Goal: Transaction & Acquisition: Download file/media

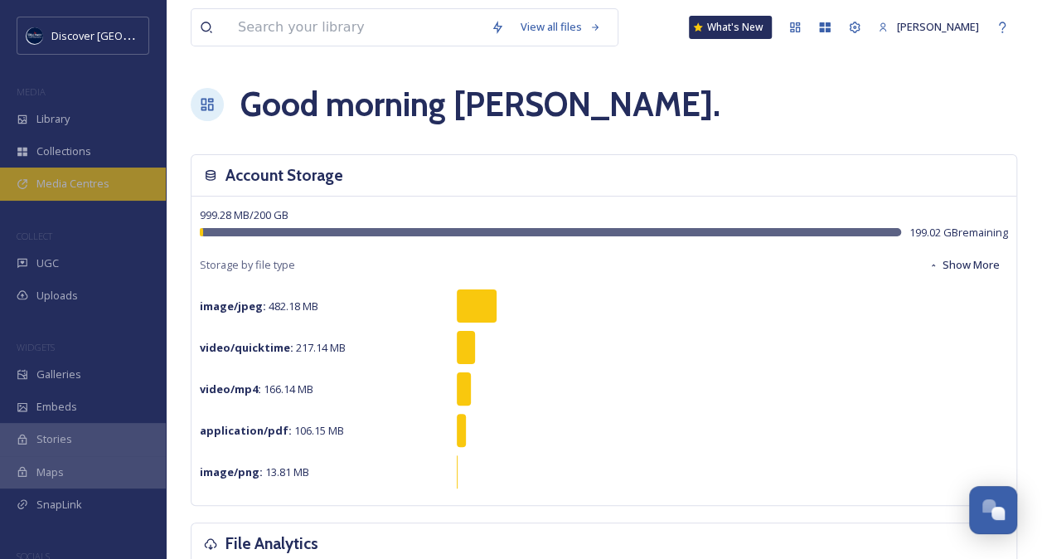
click at [86, 184] on span "Media Centres" at bounding box center [72, 184] width 73 height 16
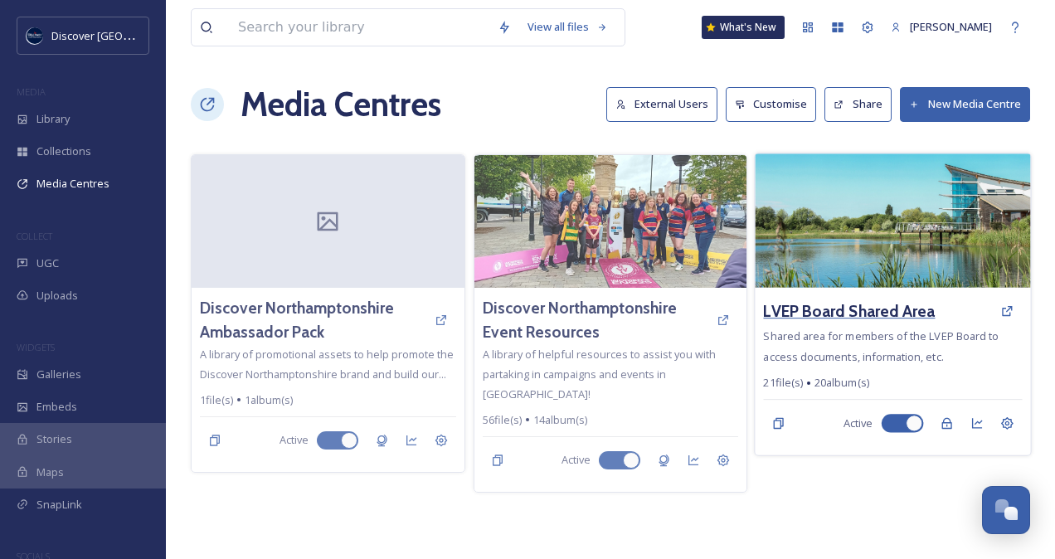
click at [831, 313] on h3 "LVEP Board Shared Area" at bounding box center [850, 311] width 172 height 24
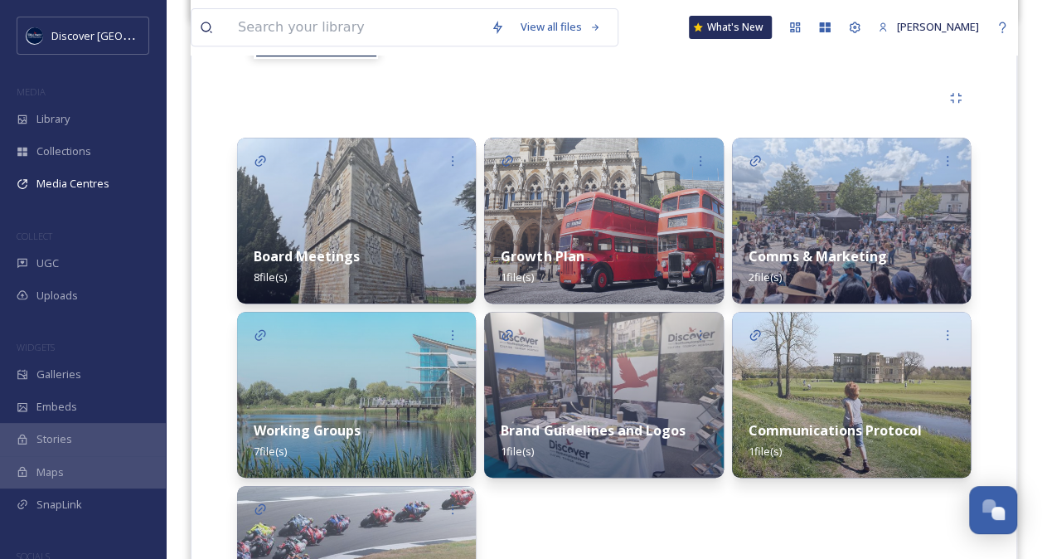
scroll to position [379, 0]
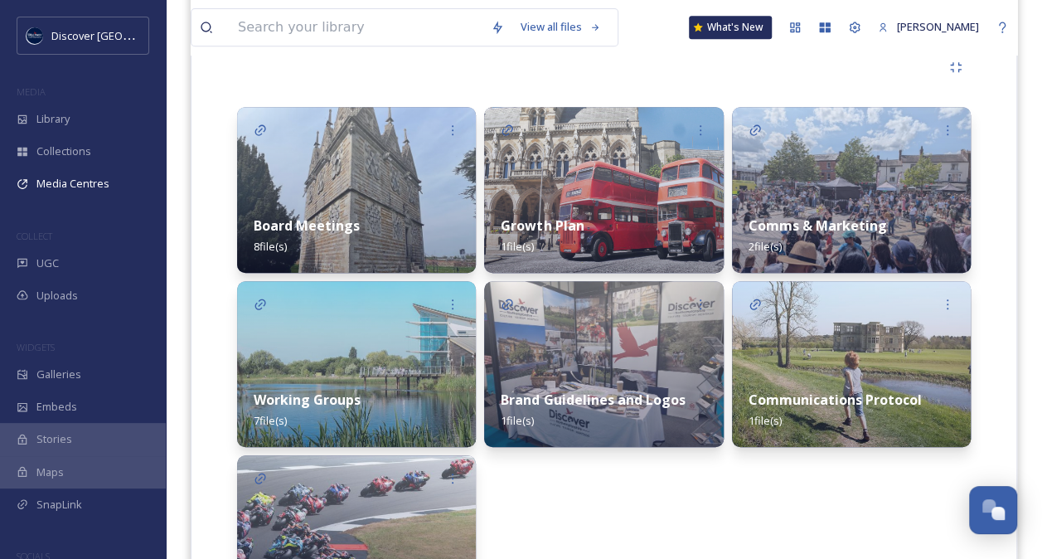
click at [354, 386] on div "Working Groups 7 file(s)" at bounding box center [356, 410] width 239 height 74
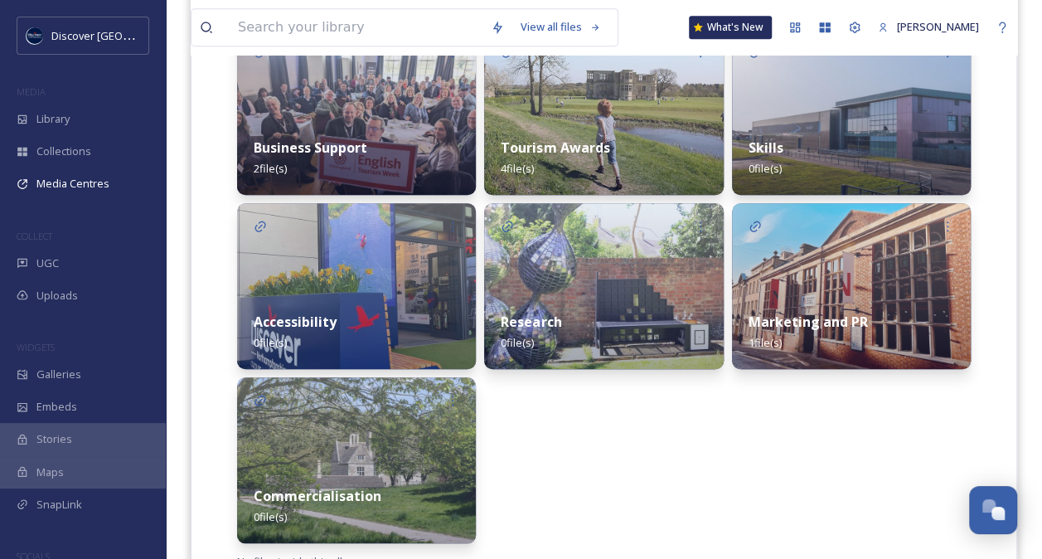
scroll to position [445, 0]
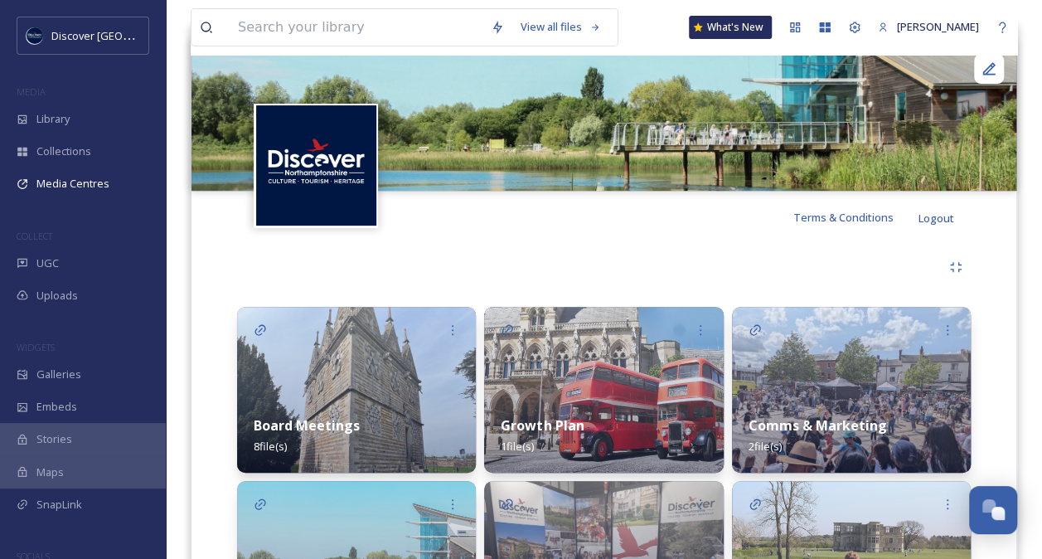
scroll to position [337, 0]
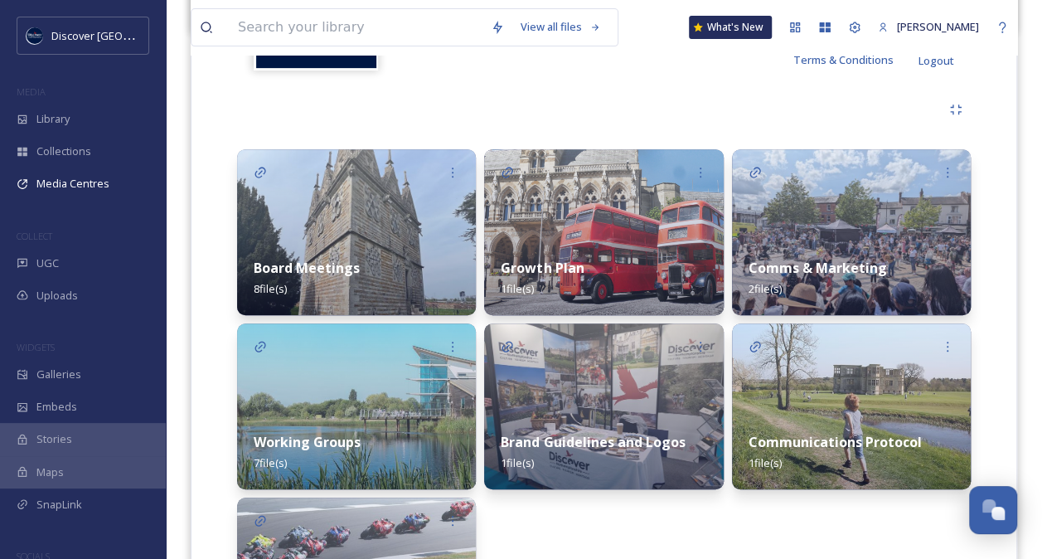
click at [599, 260] on div "Growth Plan 1 file(s)" at bounding box center [603, 278] width 239 height 74
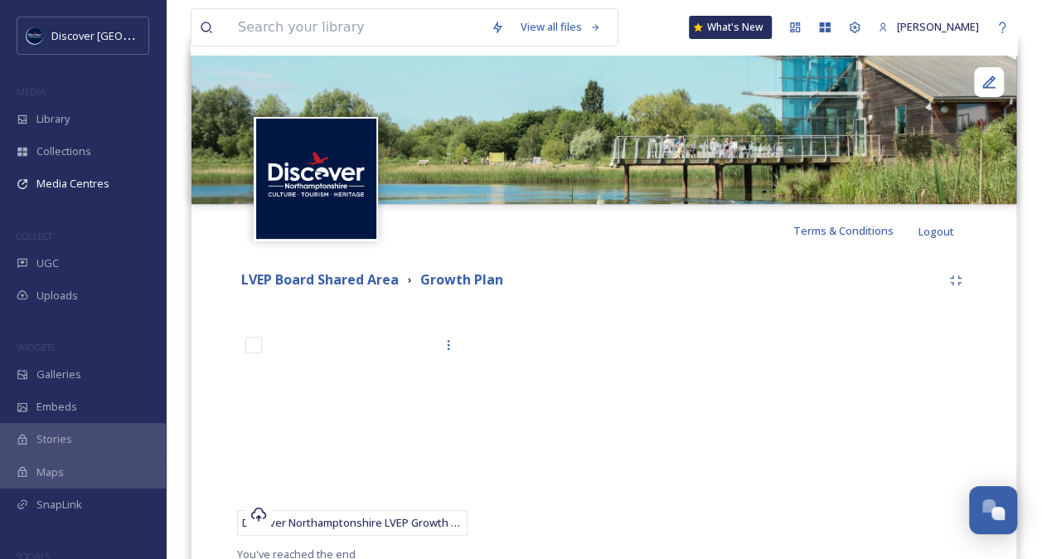
scroll to position [228, 0]
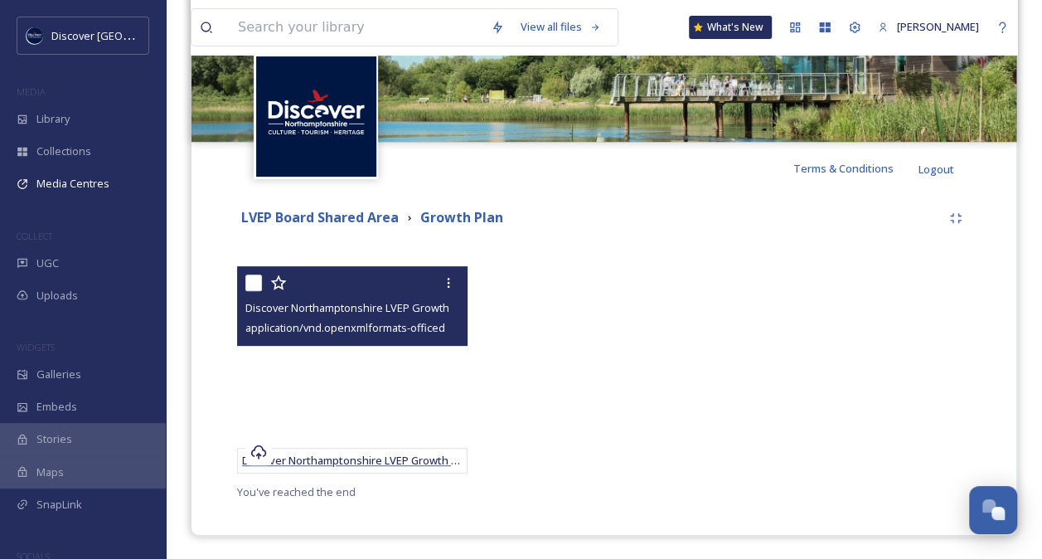
click at [391, 464] on span "Discover Northamptonshire LVEP Growth Plan - final with RG comments [DATE] (005…" at bounding box center [465, 460] width 447 height 15
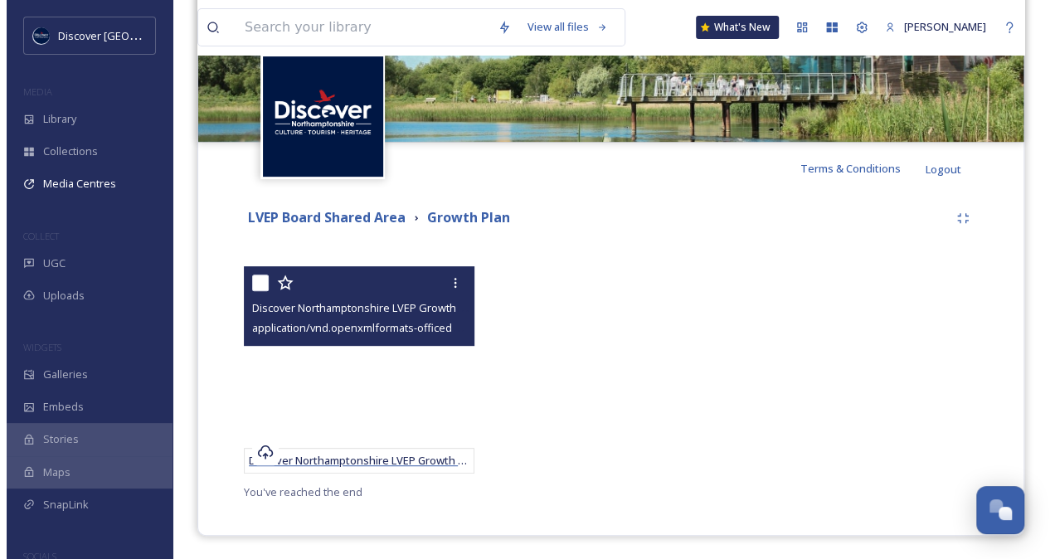
scroll to position [12, 0]
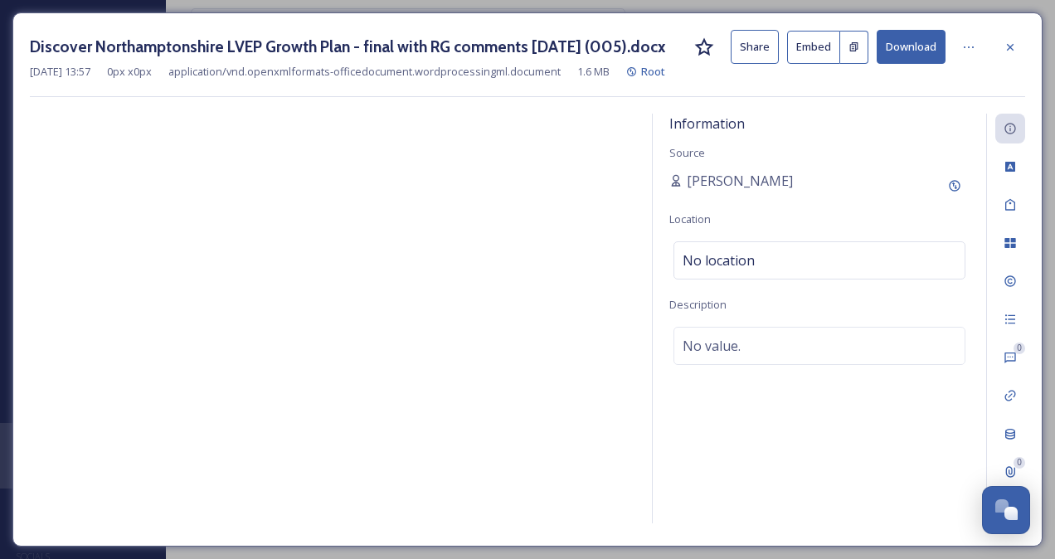
click at [901, 45] on button "Download" at bounding box center [911, 47] width 69 height 34
click at [877, 3] on div "Discover Northamptonshire LVEP Growth Plan - final with RG comments [DATE] (005…" at bounding box center [527, 279] width 1055 height 559
